Goal: Task Accomplishment & Management: Complete application form

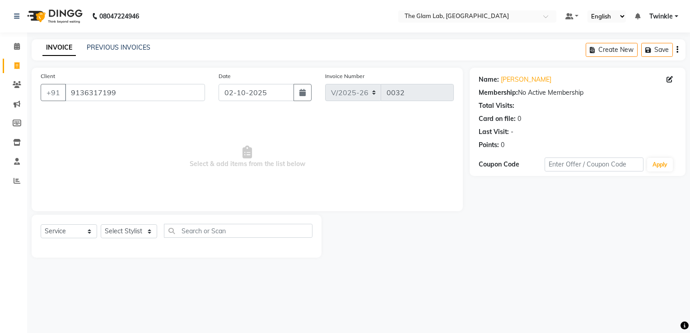
select select "4136"
select select "service"
drag, startPoint x: 0, startPoint y: 0, endPoint x: 148, endPoint y: 93, distance: 175.1
click at [148, 93] on input "9136317199" at bounding box center [135, 92] width 140 height 17
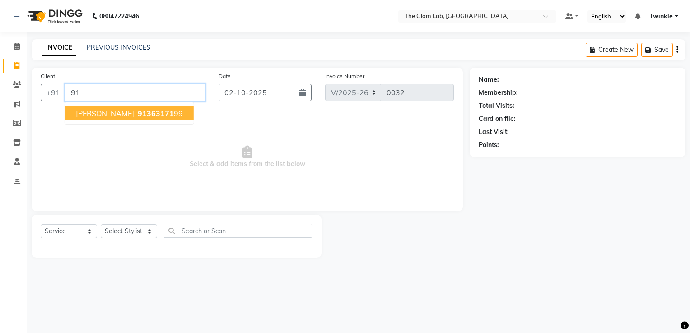
type input "9"
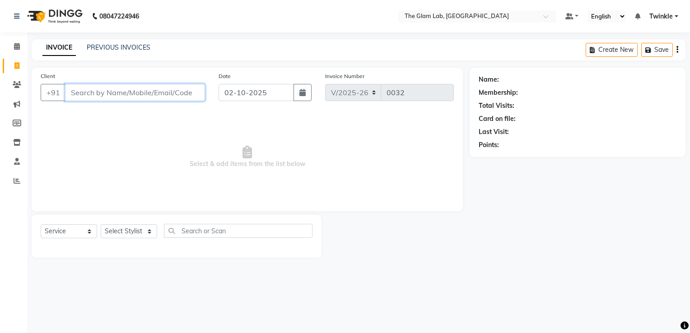
click at [148, 93] on input "Client" at bounding box center [135, 92] width 140 height 17
type input "9459808233"
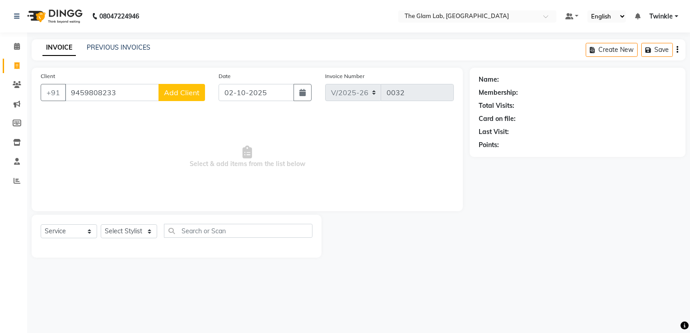
click at [166, 91] on span "Add Client" at bounding box center [182, 92] width 36 height 9
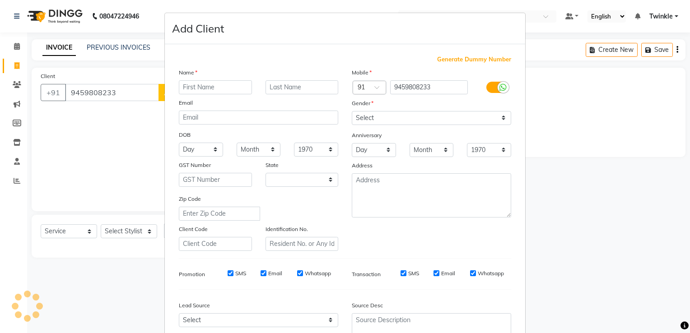
select select "22"
type input "[PERSON_NAME]"
click at [276, 87] on input "text" at bounding box center [301, 87] width 73 height 14
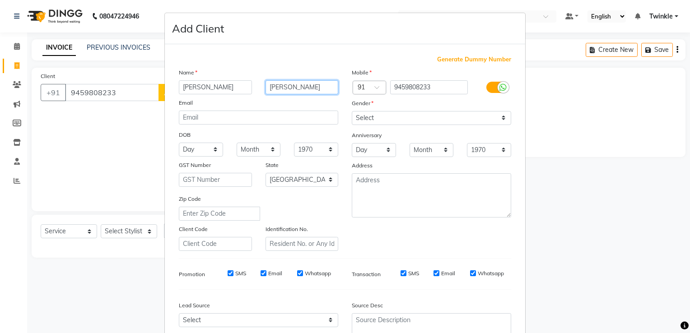
type input "[PERSON_NAME]"
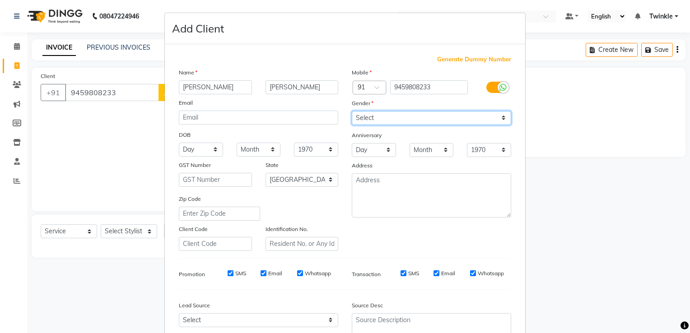
click at [381, 118] on select "Select [DEMOGRAPHIC_DATA] [DEMOGRAPHIC_DATA] Other Prefer Not To Say" at bounding box center [431, 118] width 159 height 14
select select "[DEMOGRAPHIC_DATA]"
click at [352, 112] on select "Select [DEMOGRAPHIC_DATA] [DEMOGRAPHIC_DATA] Other Prefer Not To Say" at bounding box center [431, 118] width 159 height 14
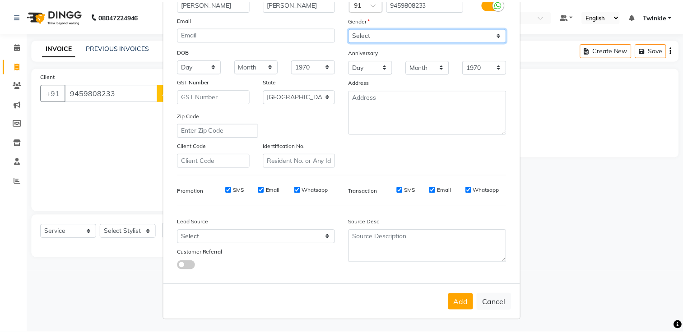
scroll to position [87, 0]
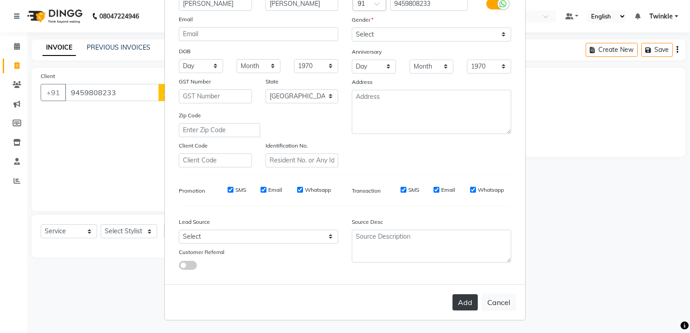
click at [456, 306] on button "Add" at bounding box center [464, 302] width 25 height 16
select select
select select "null"
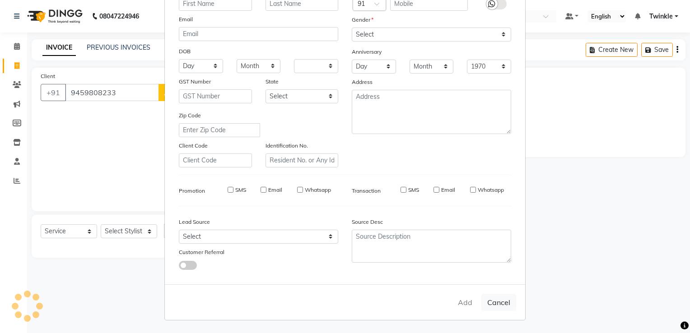
select select
checkbox input "false"
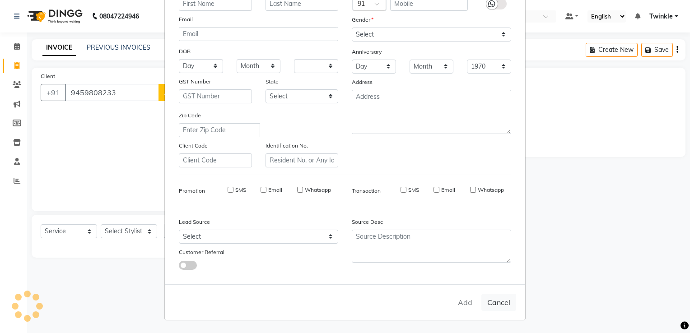
checkbox input "false"
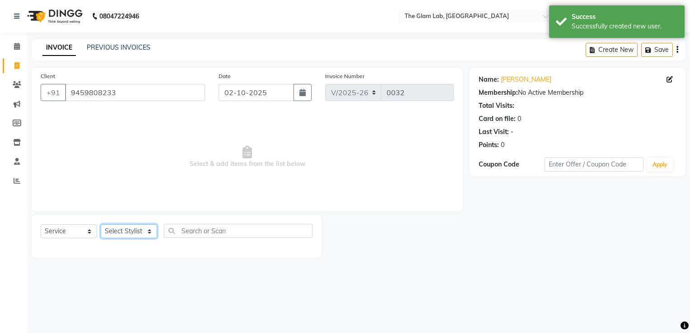
click at [124, 232] on select "Select Stylist [PERSON_NAME] [PERSON_NAME] [PERSON_NAME] Chand Danish [PERSON_N…" at bounding box center [129, 231] width 56 height 14
select select "30687"
click at [101, 225] on select "Select Stylist [PERSON_NAME] [PERSON_NAME] [PERSON_NAME] Chand Danish [PERSON_N…" at bounding box center [129, 231] width 56 height 14
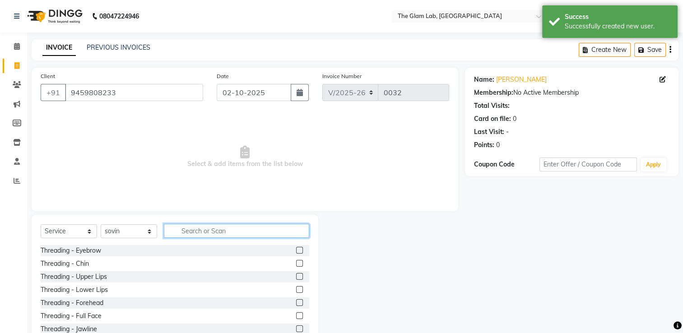
click at [229, 226] on input "text" at bounding box center [236, 231] width 145 height 14
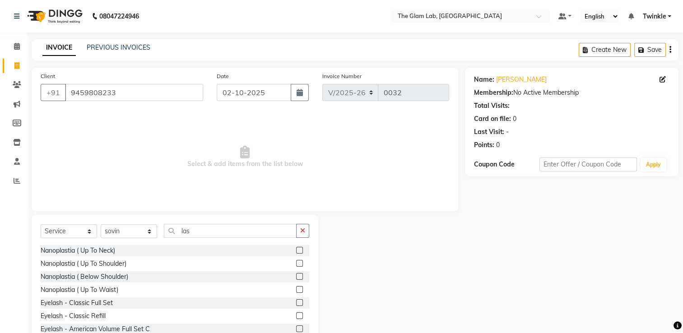
click at [16, 195] on div "Calendar Invoice Clients Marketing Members Inventory Staff Reports Completed In…" at bounding box center [61, 187] width 122 height 322
click at [217, 239] on div "Select Service Product Membership Package Voucher Prepaid Gift Card Select Styl…" at bounding box center [175, 234] width 269 height 21
click at [214, 229] on input "las" at bounding box center [230, 231] width 133 height 14
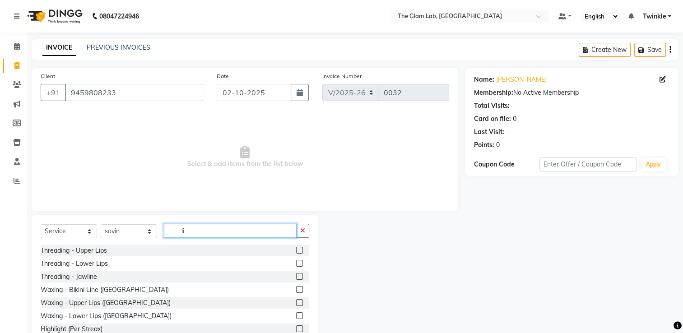
type input "l"
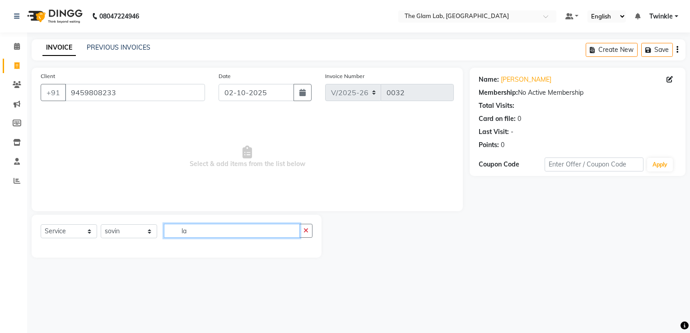
type input "l"
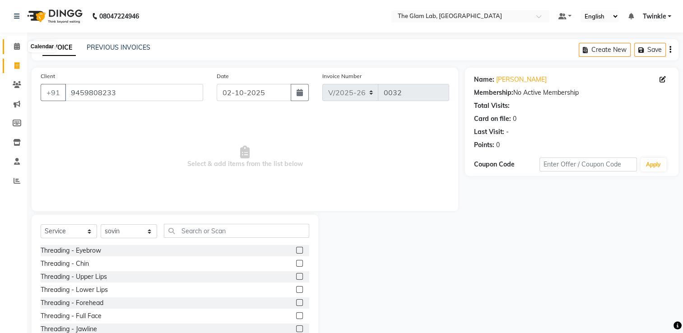
click at [17, 46] on icon at bounding box center [17, 46] width 6 height 7
click at [188, 231] on input "text" at bounding box center [236, 231] width 145 height 14
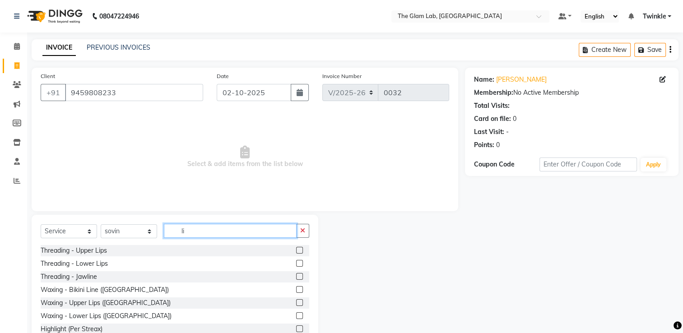
type input "l"
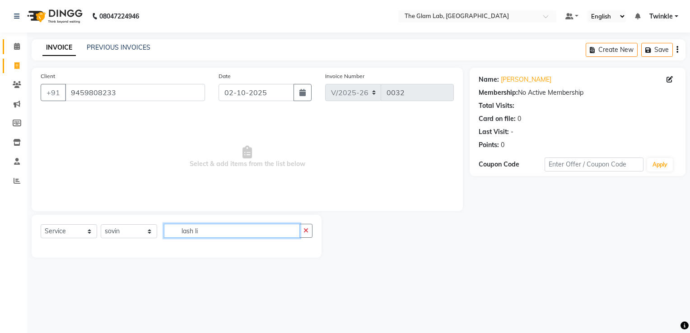
type input "lash li"
click at [14, 39] on link "Calendar" at bounding box center [14, 46] width 22 height 15
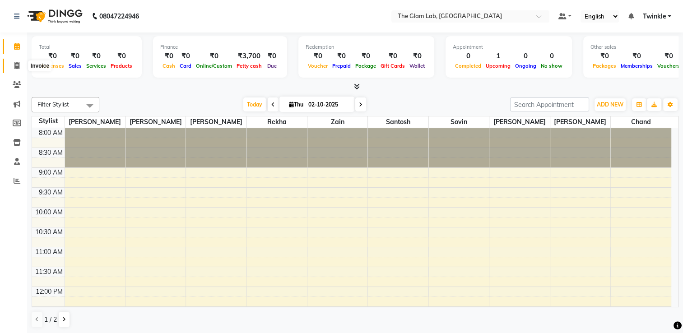
click at [13, 62] on span at bounding box center [17, 66] width 16 height 10
select select "4136"
select select "service"
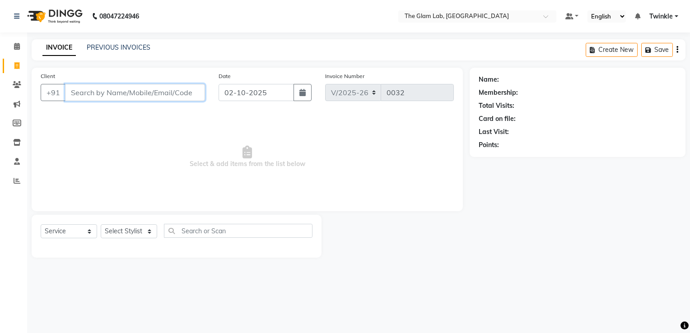
click at [94, 97] on input "Client" at bounding box center [135, 92] width 140 height 17
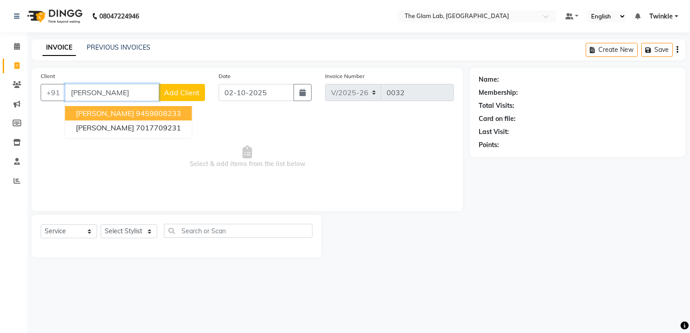
click at [96, 115] on span "[PERSON_NAME]" at bounding box center [105, 113] width 58 height 9
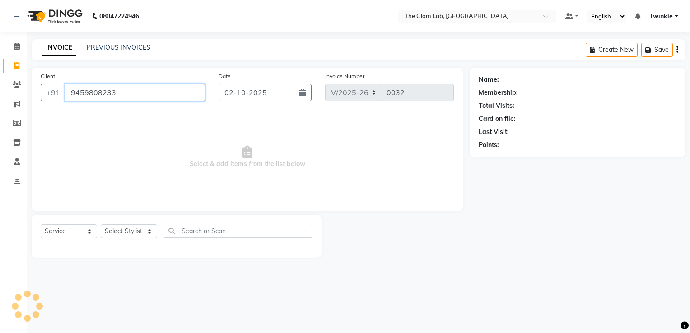
type input "9459808233"
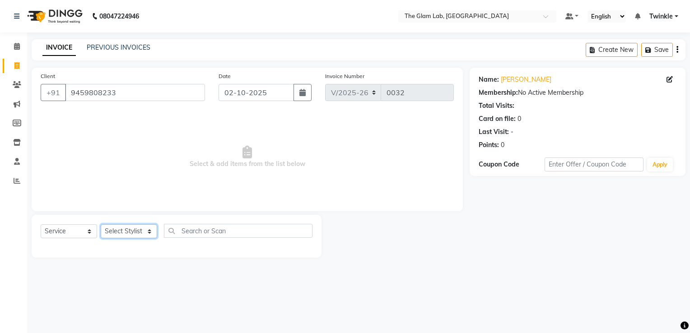
click at [126, 234] on select "Select Stylist [PERSON_NAME] [PERSON_NAME] [PERSON_NAME] Chand Danish [PERSON_N…" at bounding box center [129, 231] width 56 height 14
select select "30687"
click at [101, 225] on select "Select Stylist [PERSON_NAME] [PERSON_NAME] [PERSON_NAME] Chand Danish [PERSON_N…" at bounding box center [129, 231] width 56 height 14
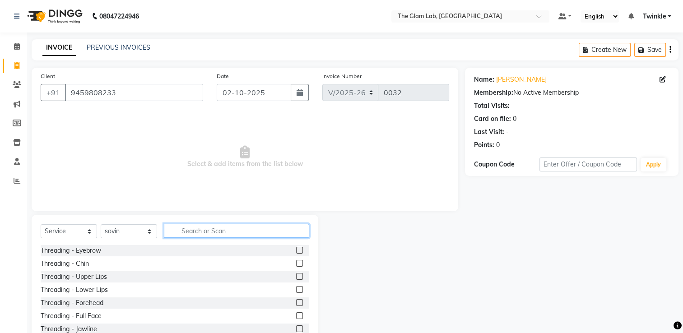
click at [186, 232] on input "text" at bounding box center [236, 231] width 145 height 14
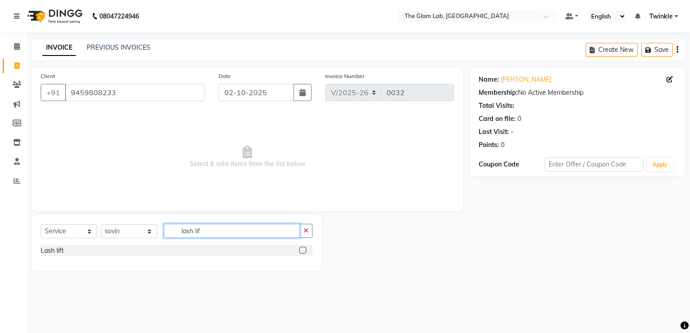
type input "lash lif"
click at [302, 250] on label at bounding box center [302, 250] width 7 height 7
click at [302, 250] on input "checkbox" at bounding box center [302, 251] width 6 height 6
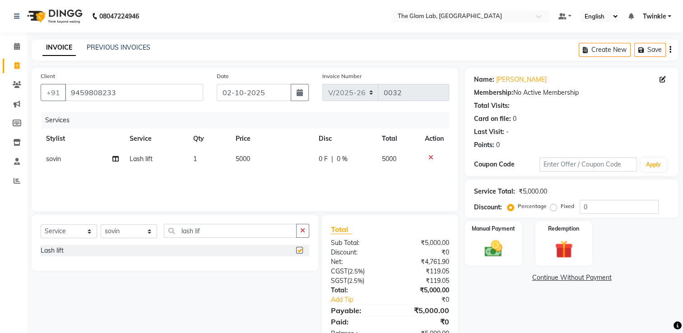
checkbox input "false"
click at [252, 156] on td "5000" at bounding box center [271, 159] width 83 height 20
select select "30687"
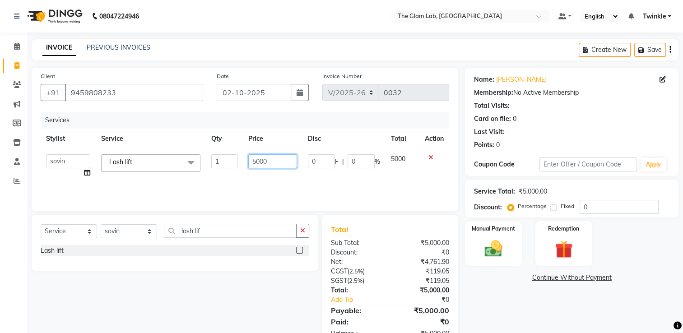
click at [269, 162] on input "5000" at bounding box center [272, 161] width 49 height 14
type input "5"
type input "4200"
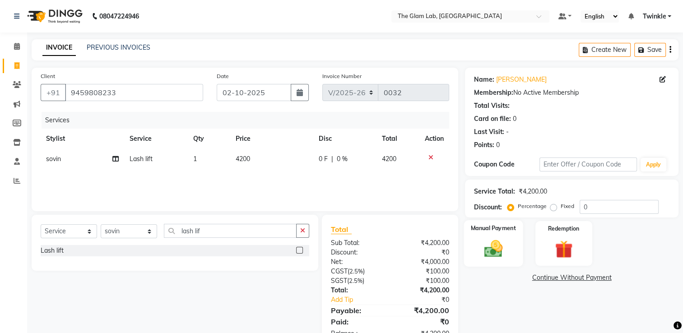
click at [499, 239] on img at bounding box center [494, 248] width 30 height 21
click at [636, 280] on span "CARD" at bounding box center [639, 278] width 19 height 10
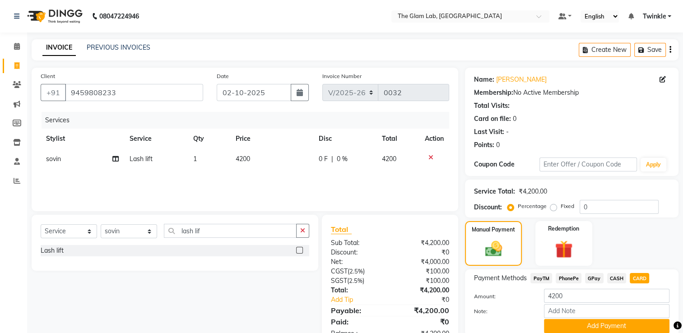
scroll to position [36, 0]
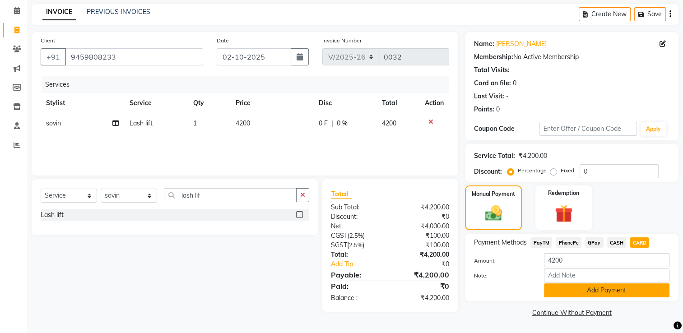
click at [603, 297] on button "Add Payment" at bounding box center [607, 291] width 126 height 14
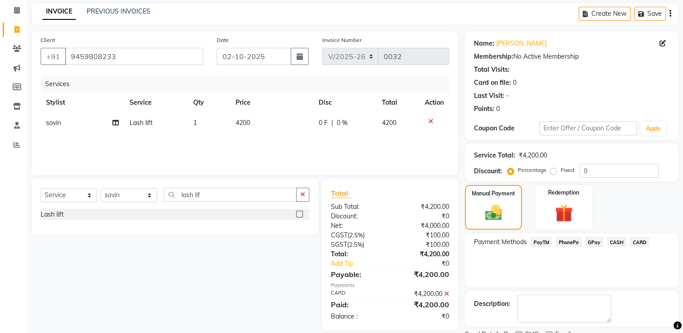
scroll to position [73, 0]
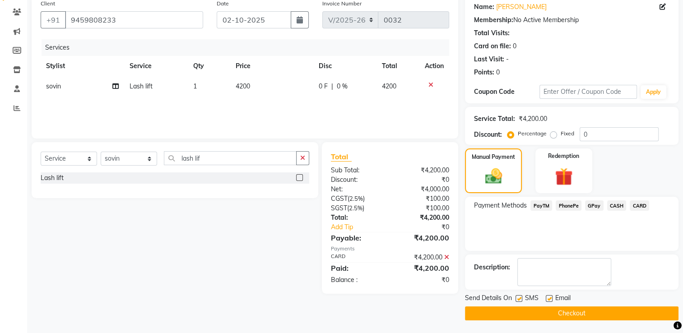
click at [560, 315] on button "Checkout" at bounding box center [572, 314] width 214 height 14
